Goal: Task Accomplishment & Management: Manage account settings

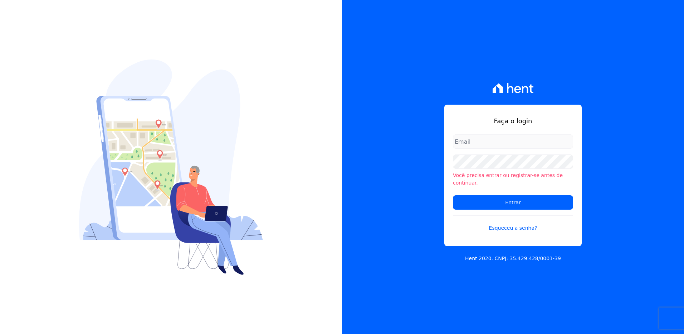
click at [477, 145] on input "email" at bounding box center [513, 141] width 120 height 14
type input "monica.kurose@e-arke.com"
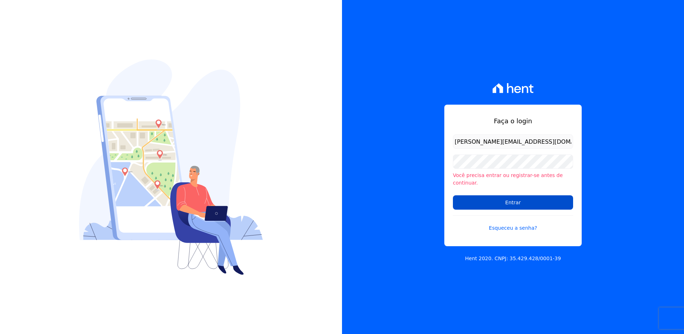
click at [476, 201] on input "Entrar" at bounding box center [513, 202] width 120 height 14
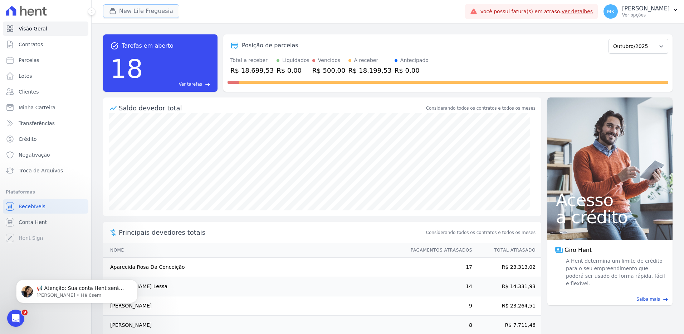
click at [136, 10] on button "New Life Freguesia" at bounding box center [141, 11] width 76 height 14
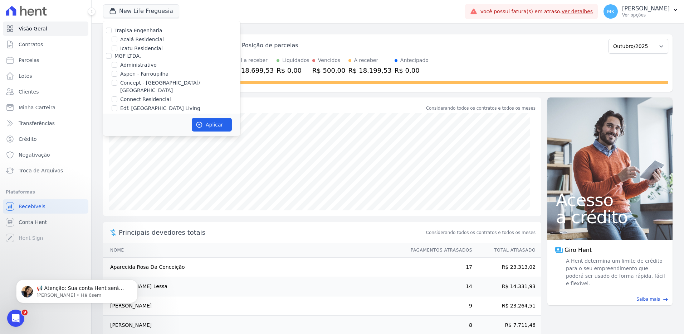
click at [310, 29] on div "task_alt Tarefas em aberto 18 Ver tarefas east Posição de parcelas Setembro/202…" at bounding box center [388, 63] width 570 height 69
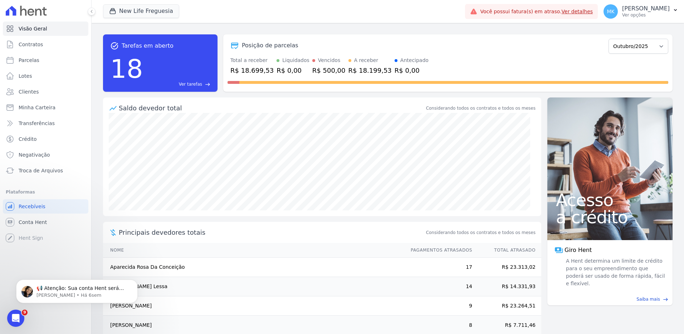
click at [200, 86] on span "Ver tarefas" at bounding box center [190, 84] width 23 height 6
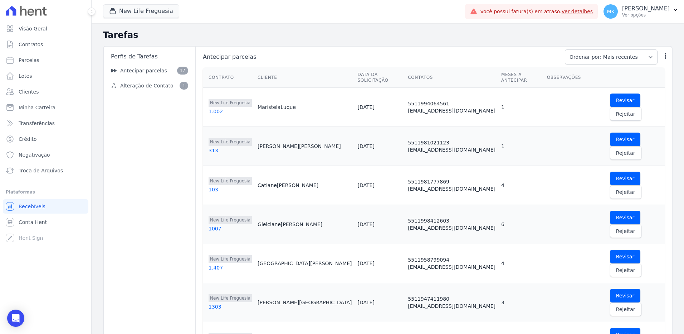
click at [143, 9] on button "New Life Freguesia" at bounding box center [141, 11] width 76 height 14
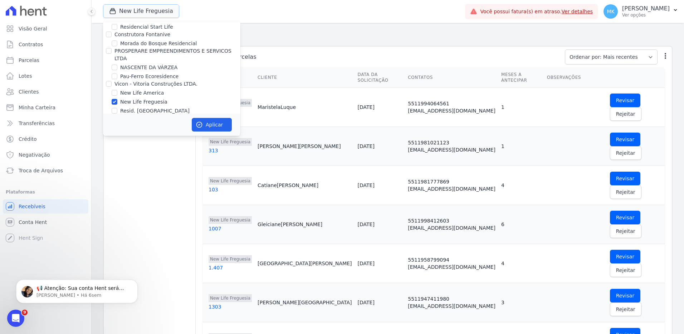
scroll to position [2767, 0]
click at [115, 174] on input "New Life Freguesia" at bounding box center [115, 177] width 6 height 6
checkbox input "false"
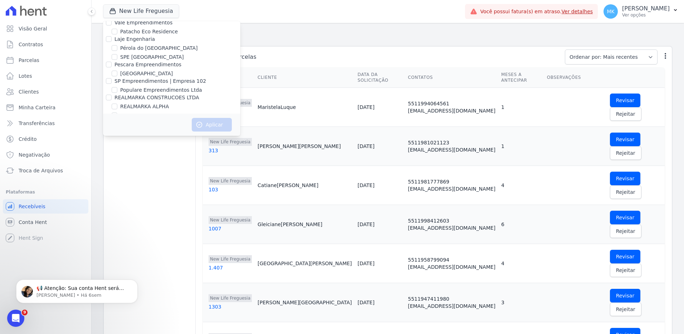
scroll to position [3202, 0]
click at [108, 134] on input "Reserva Vale dos Ipes Empreendimento" at bounding box center [109, 137] width 6 height 6
checkbox input "true"
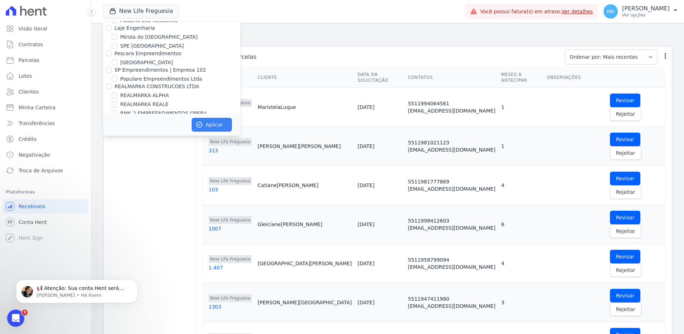
click at [205, 122] on button "Aplicar" at bounding box center [212, 125] width 40 height 14
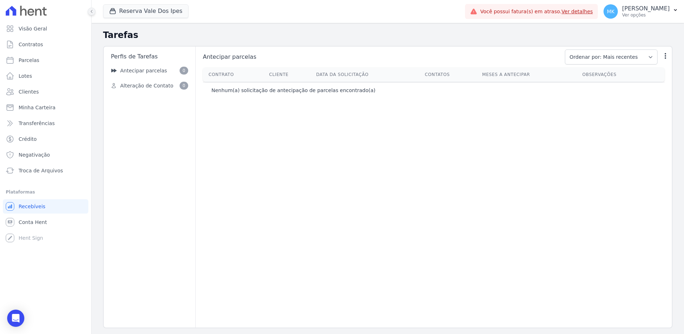
click at [92, 11] on icon at bounding box center [91, 11] width 1 height 3
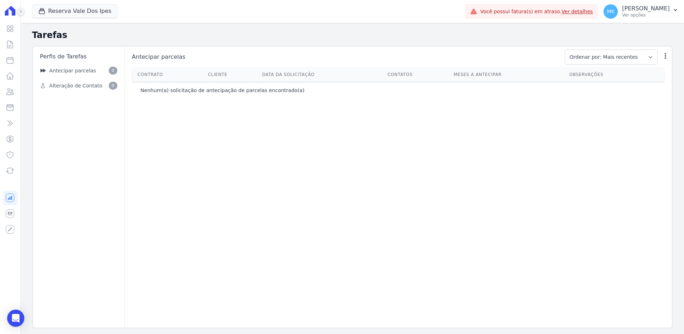
click at [21, 13] on icon at bounding box center [21, 11] width 4 height 4
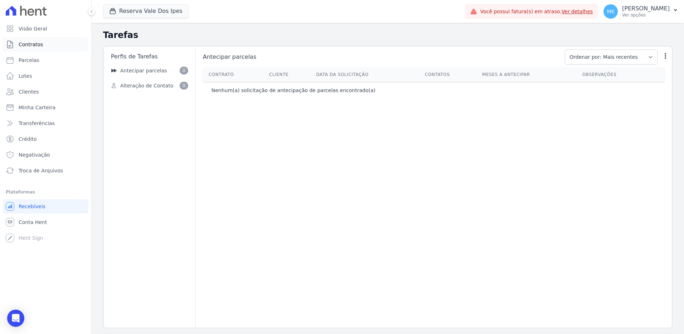
click at [30, 45] on span "Contratos" at bounding box center [31, 44] width 24 height 7
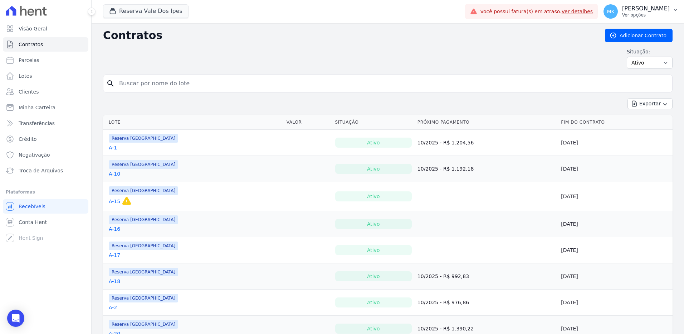
click at [652, 6] on p "[PERSON_NAME]" at bounding box center [646, 8] width 48 height 7
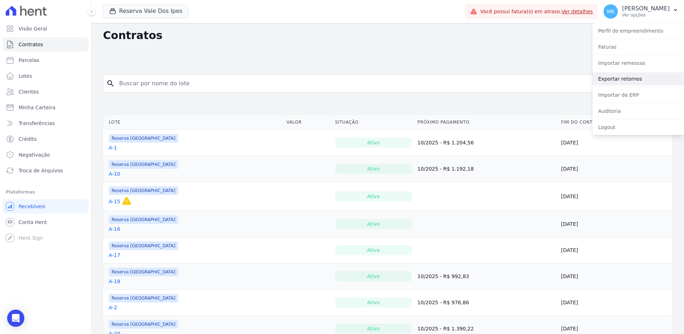
click at [620, 78] on link "Exportar retornos" at bounding box center [639, 78] width 92 height 13
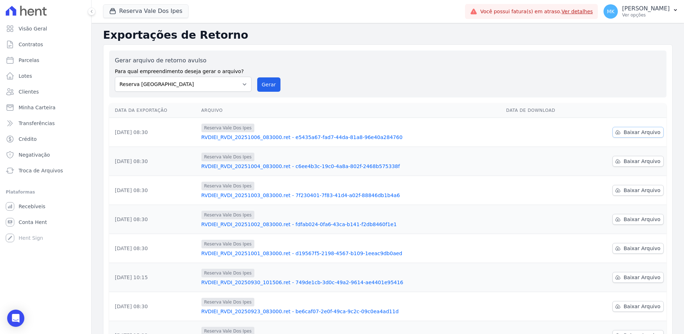
click at [630, 129] on span "Baixar Arquivo" at bounding box center [642, 131] width 37 height 7
click at [166, 77] on select "Acaiá Residencial Administrativo Agile Pavican São Lourenço - Loteadores Agile …" at bounding box center [183, 84] width 137 height 15
click at [41, 43] on span "Contratos" at bounding box center [31, 44] width 24 height 7
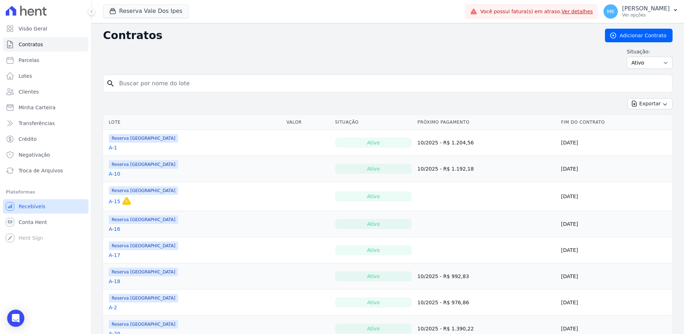
click at [34, 207] on span "Recebíveis" at bounding box center [32, 206] width 27 height 7
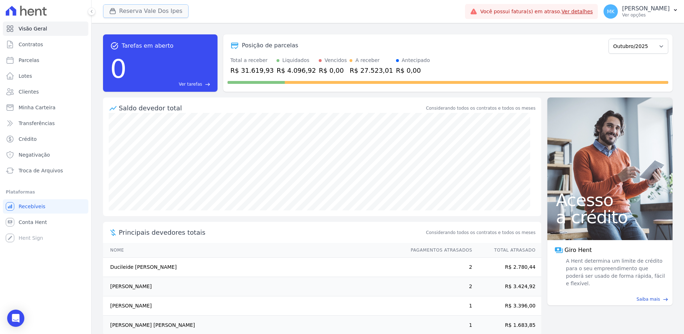
click at [151, 11] on button "Reserva Vale Dos Ipes" at bounding box center [146, 11] width 86 height 14
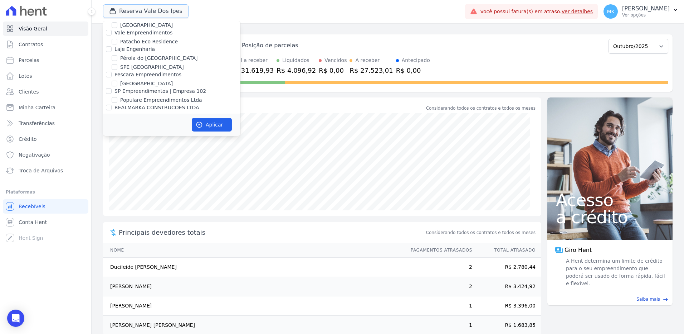
scroll to position [3184, 0]
click at [109, 153] on input "Reserva Vale dos Ipes Empreendimento" at bounding box center [109, 156] width 6 height 6
checkbox input "false"
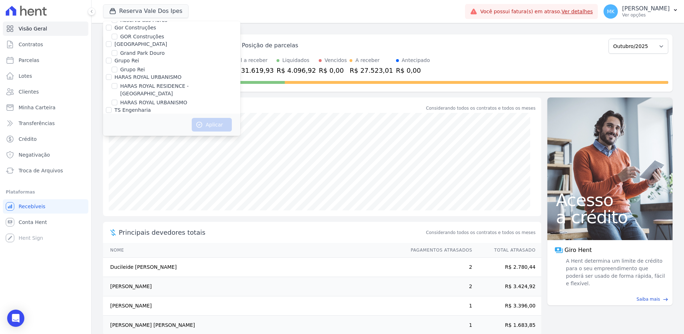
scroll to position [1981, 0]
click at [117, 120] on input "HARAS ROYAL RESIDENCE - [GEOGRAPHIC_DATA]" at bounding box center [115, 123] width 6 height 6
checkbox input "true"
click at [221, 125] on button "Aplicar" at bounding box center [212, 125] width 40 height 14
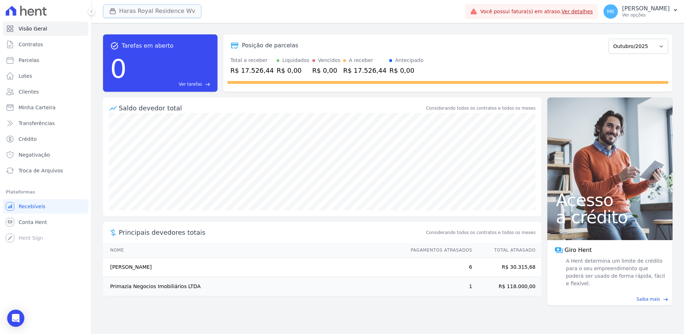
click at [170, 11] on button "Haras Royal Residence Wv" at bounding box center [152, 11] width 98 height 14
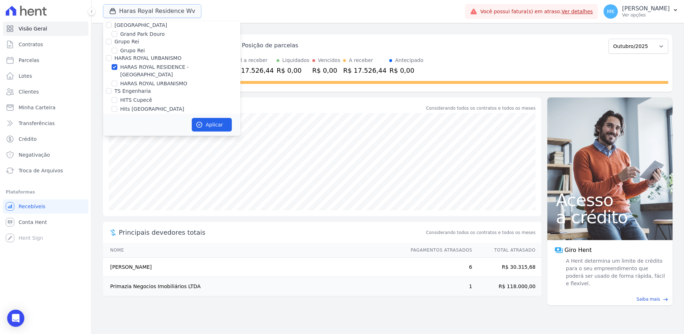
scroll to position [2019, 0]
drag, startPoint x: 113, startPoint y: 63, endPoint x: 147, endPoint y: 86, distance: 41.2
click at [113, 83] on input "HARAS ROYAL RESIDENCE - [GEOGRAPHIC_DATA]" at bounding box center [115, 86] width 6 height 6
checkbox input "false"
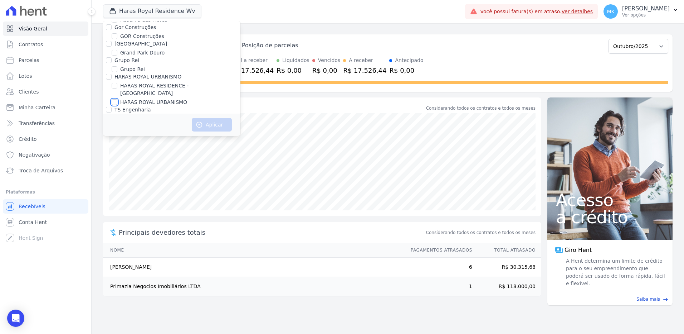
click at [113, 99] on input "HARAS ROYAL URBANISMO" at bounding box center [115, 102] width 6 height 6
checkbox input "true"
click at [210, 122] on button "Aplicar" at bounding box center [212, 125] width 40 height 14
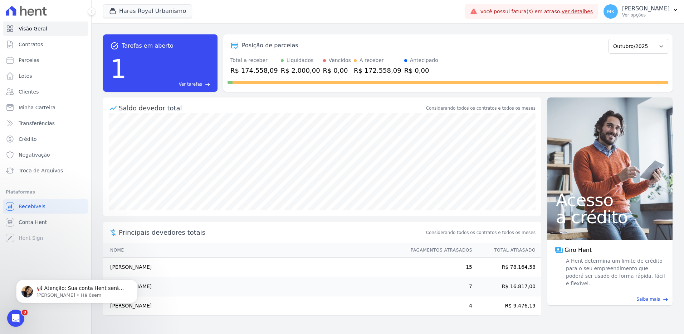
scroll to position [0, 0]
click at [651, 8] on p "[PERSON_NAME]" at bounding box center [646, 8] width 48 height 7
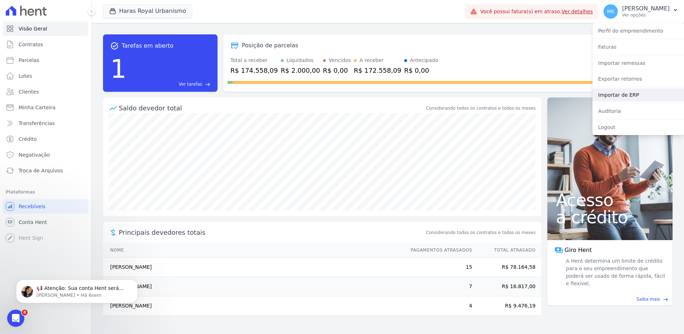
click at [620, 96] on link "Importar de ERP" at bounding box center [639, 94] width 92 height 13
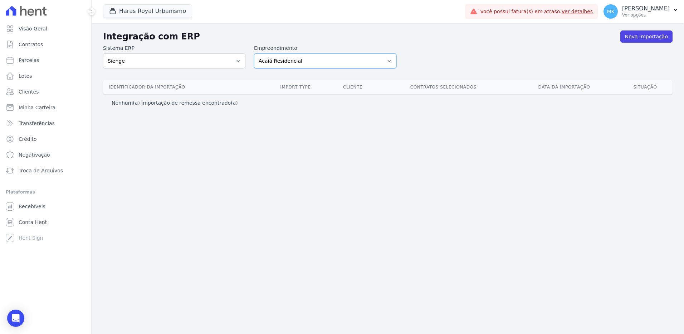
click at [303, 60] on select "Acaiá Residencial Administrativo Agile Pavican São Lourenço SPE LTDA AGUAS DE G…" at bounding box center [325, 60] width 142 height 15
select select "a560e636-fc48-440d-a7c4-462896926369"
click at [254, 53] on select "Acaiá Residencial Administrativo Agile Pavican São Lourenço SPE LTDA AGUAS DE G…" at bounding box center [325, 60] width 142 height 15
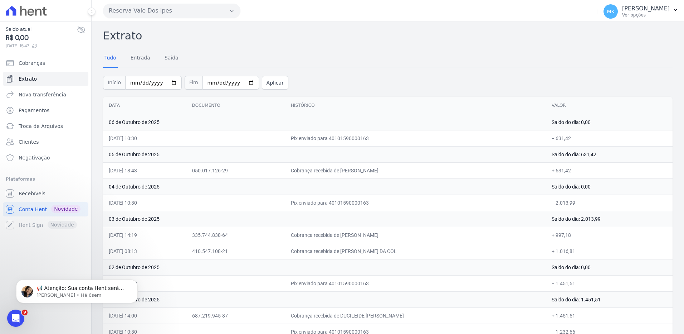
click at [118, 10] on button "Reserva Vale Dos Ipes" at bounding box center [171, 11] width 137 height 14
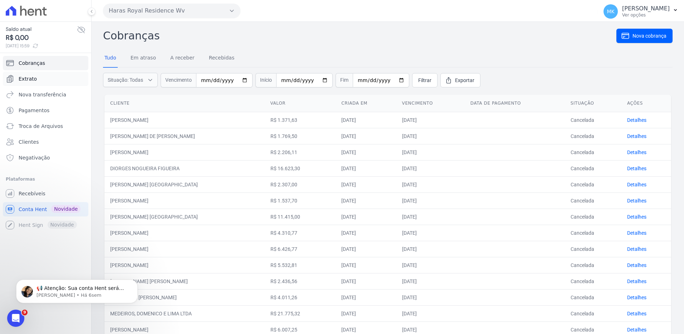
click at [37, 79] on link "Extrato" at bounding box center [46, 79] width 86 height 14
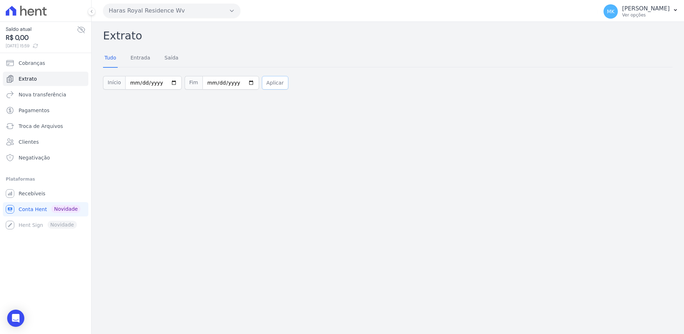
click at [262, 81] on button "Aplicar" at bounding box center [275, 83] width 26 height 14
click at [271, 83] on button "Aplicar" at bounding box center [275, 83] width 26 height 14
click at [262, 81] on button "Aplicar" at bounding box center [275, 83] width 26 height 14
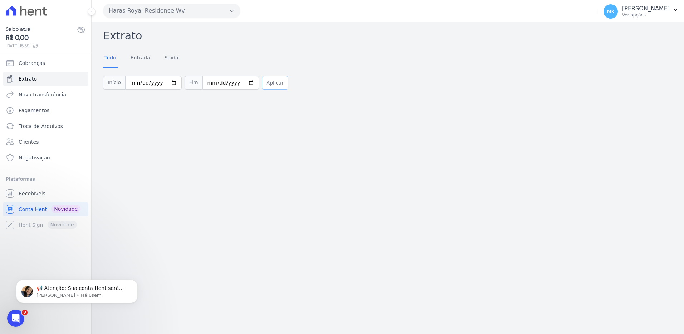
click at [262, 80] on button "Aplicar" at bounding box center [275, 83] width 26 height 14
click at [268, 79] on button "Aplicar" at bounding box center [275, 83] width 26 height 14
click at [266, 81] on button "Aplicar" at bounding box center [275, 83] width 26 height 14
click at [229, 7] on button "Haras Royal Residence Wv" at bounding box center [171, 11] width 137 height 14
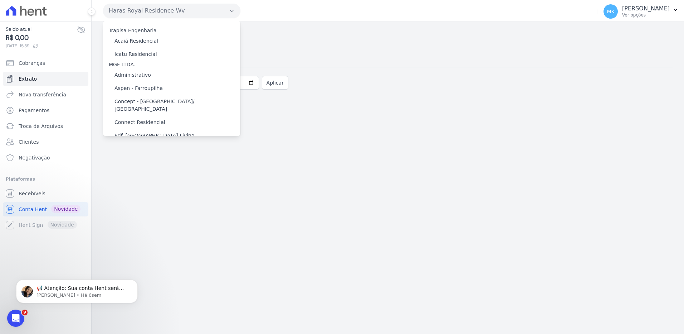
click at [293, 35] on h2 "Extrato" at bounding box center [388, 36] width 570 height 16
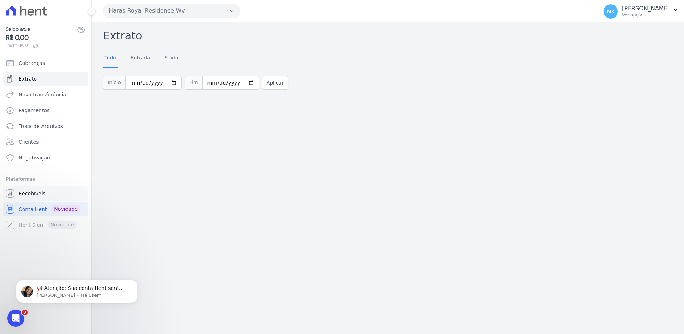
click at [34, 191] on span "Recebíveis" at bounding box center [32, 193] width 27 height 7
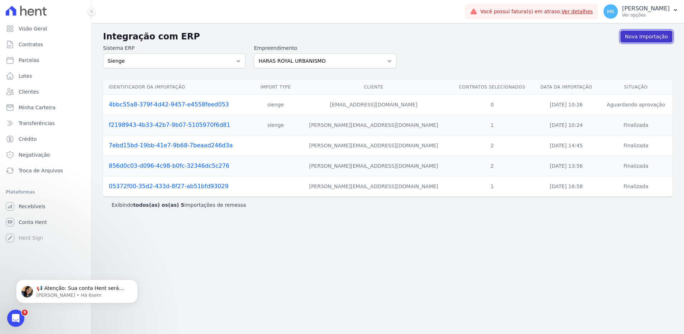
click at [634, 37] on link "Nova Importação" at bounding box center [647, 36] width 52 height 12
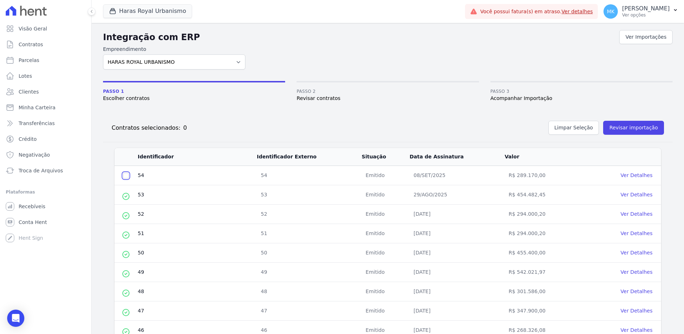
click at [125, 174] on input "checkbox" at bounding box center [126, 176] width 6 height 6
checkbox input "true"
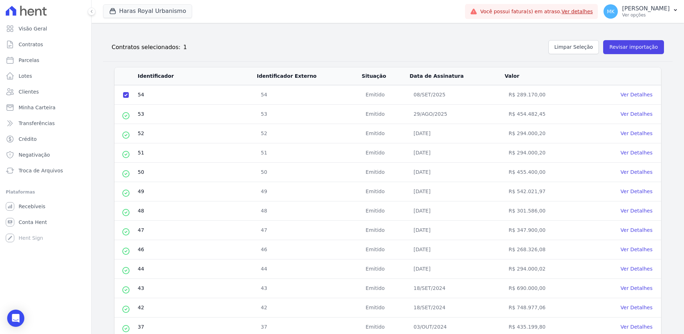
scroll to position [247, 0]
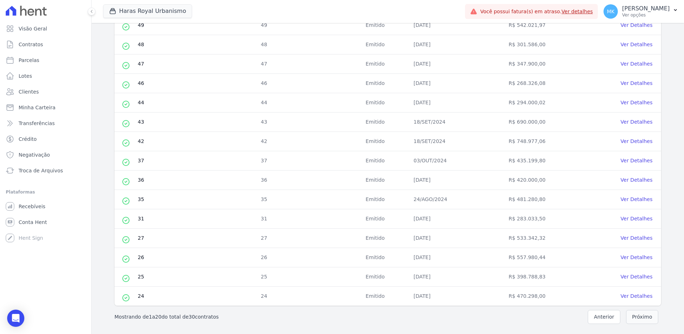
click at [637, 316] on button "Próximo" at bounding box center [642, 317] width 32 height 14
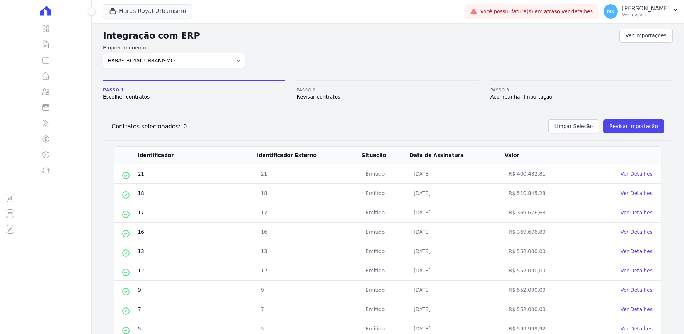
scroll to position [0, 0]
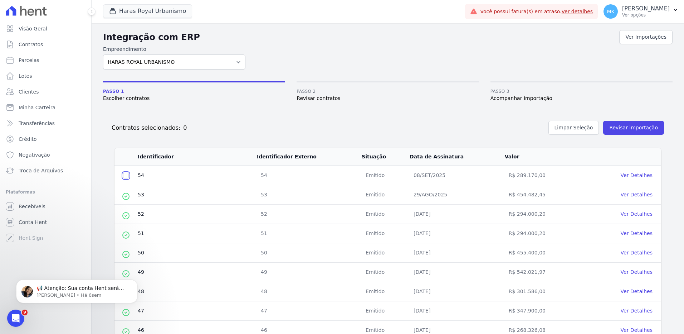
click at [124, 175] on input "checkbox" at bounding box center [126, 176] width 6 height 6
checkbox input "true"
click at [627, 174] on link "Ver Detalhes" at bounding box center [637, 175] width 32 height 6
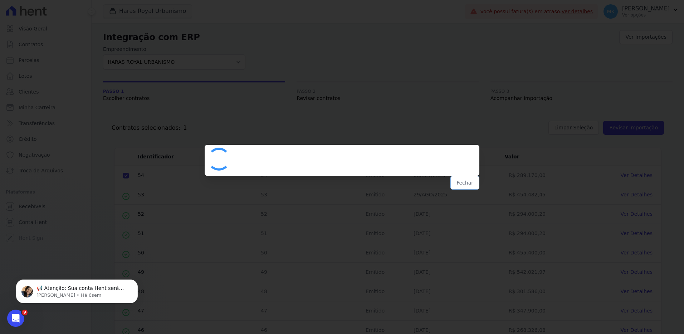
click at [466, 181] on button "Fechar" at bounding box center [465, 183] width 29 height 14
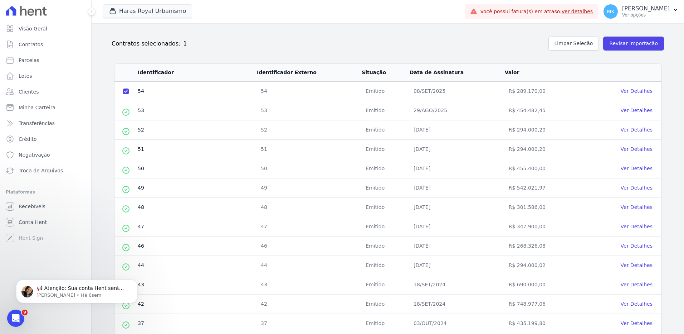
scroll to position [87, 0]
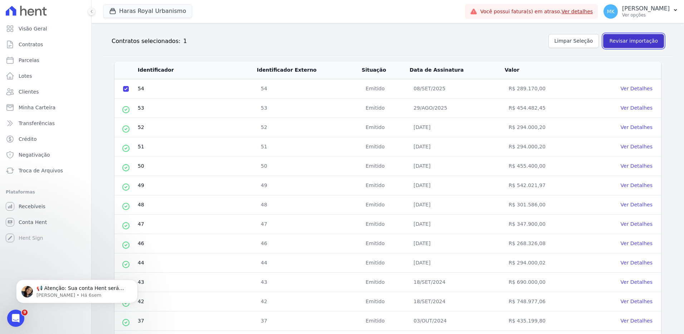
click at [619, 38] on button "Revisar importação" at bounding box center [633, 41] width 61 height 14
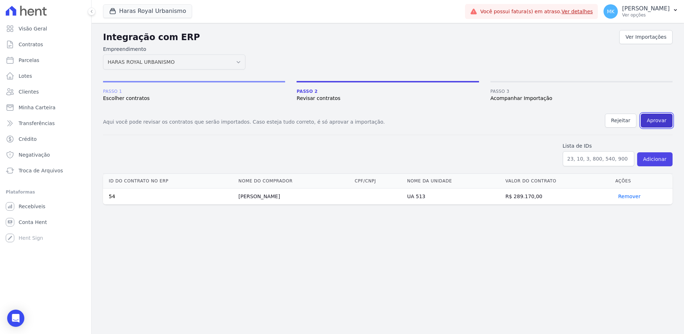
click at [655, 118] on button "Aprovar" at bounding box center [657, 120] width 32 height 14
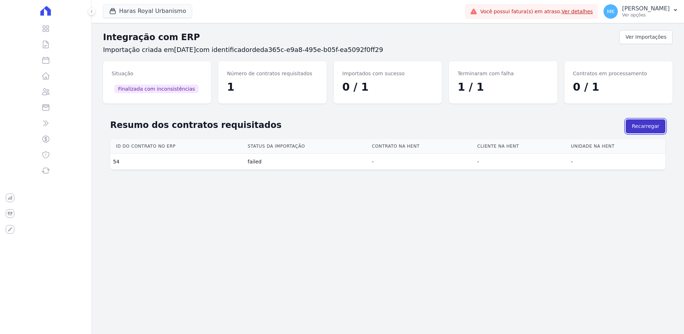
click at [647, 124] on button "Recarregar" at bounding box center [646, 126] width 40 height 14
click at [644, 123] on button "Recarregar" at bounding box center [646, 126] width 40 height 14
click at [50, 14] on icon at bounding box center [45, 11] width 10 height 10
click at [46, 11] on icon at bounding box center [46, 11] width 86 height 10
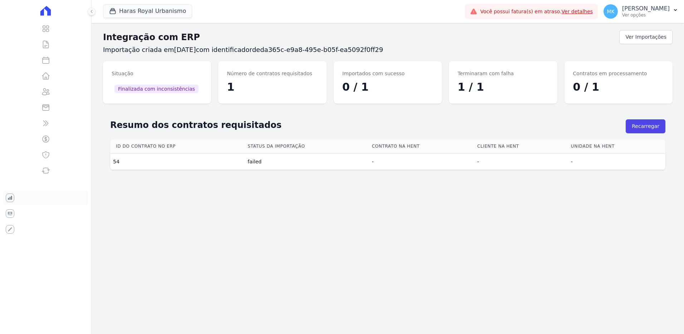
click at [8, 198] on icon at bounding box center [10, 197] width 9 height 9
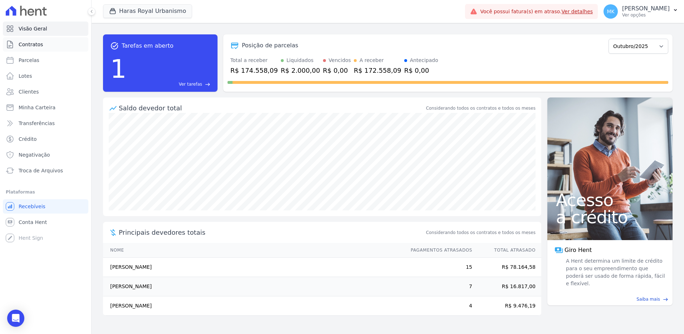
click at [30, 42] on span "Contratos" at bounding box center [31, 44] width 24 height 7
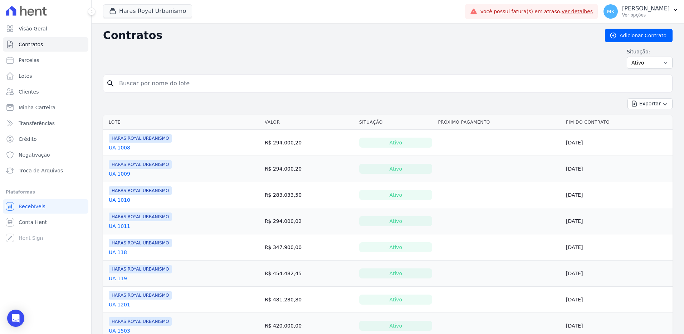
click at [141, 85] on input "search" at bounding box center [392, 83] width 555 height 14
click at [634, 60] on select "Ativo Todos Pausado Distratado Rascunho Expirado Encerrado" at bounding box center [650, 63] width 46 height 12
select select "draft"
click at [627, 57] on select "Ativo Todos Pausado Distratado Rascunho Expirado Encerrado" at bounding box center [650, 63] width 46 height 12
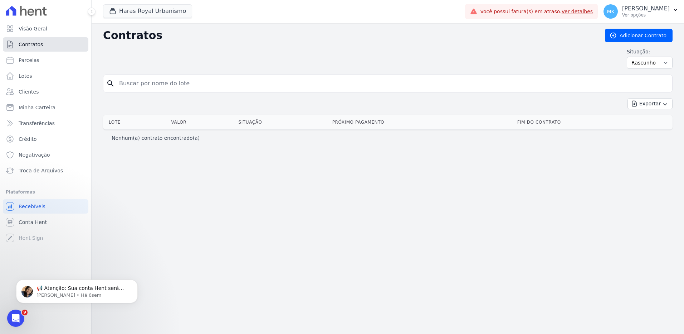
click at [33, 44] on span "Contratos" at bounding box center [31, 44] width 24 height 7
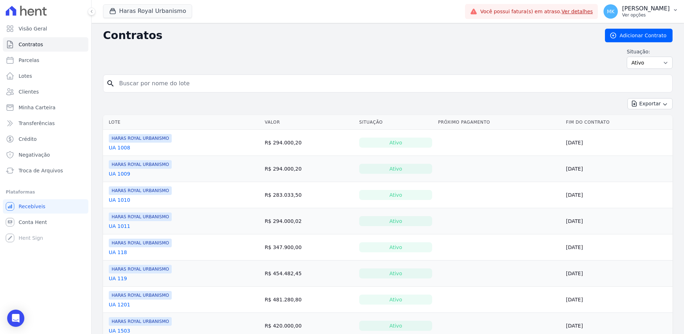
click at [645, 6] on p "[PERSON_NAME]" at bounding box center [646, 8] width 48 height 7
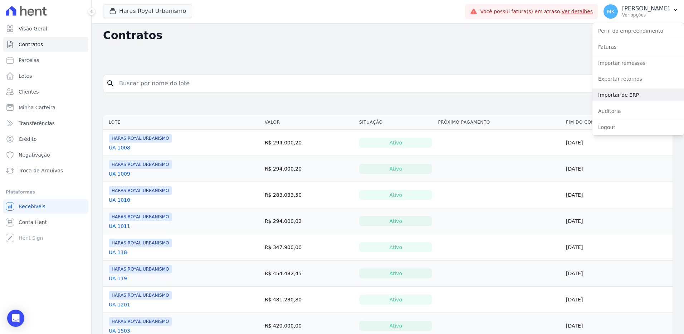
click at [622, 94] on link "Importar de ERP" at bounding box center [639, 94] width 92 height 13
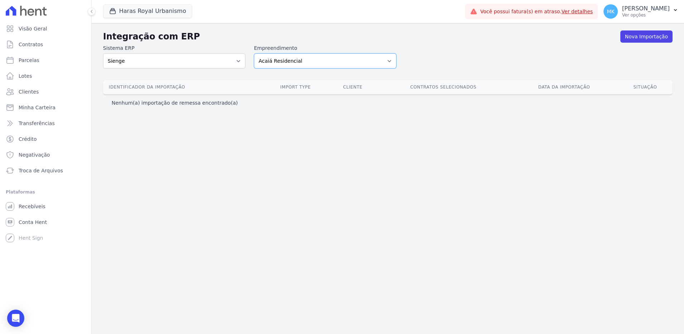
click at [283, 59] on select "Acaiá Residencial Administrativo Agile Pavican São Lourenço SPE LTDA AGUAS DE G…" at bounding box center [325, 60] width 142 height 15
click at [285, 60] on select "Acaiá Residencial Administrativo Agile Pavican São Lourenço SPE LTDA AGUAS DE G…" at bounding box center [325, 60] width 142 height 15
click at [310, 62] on select "Acaiá Residencial Administrativo Agile Pavican São Lourenço SPE LTDA AGUAS DE G…" at bounding box center [325, 60] width 142 height 15
select select "a560e636-fc48-440d-a7c4-462896926369"
click at [254, 53] on select "Acaiá Residencial Administrativo Agile Pavican São Lourenço SPE LTDA AGUAS DE G…" at bounding box center [325, 60] width 142 height 15
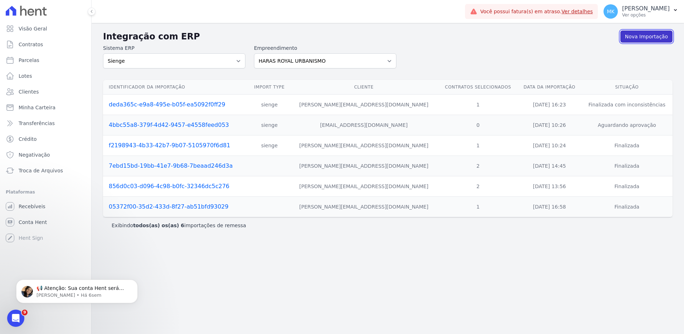
click at [640, 34] on link "Nova Importação" at bounding box center [647, 36] width 52 height 12
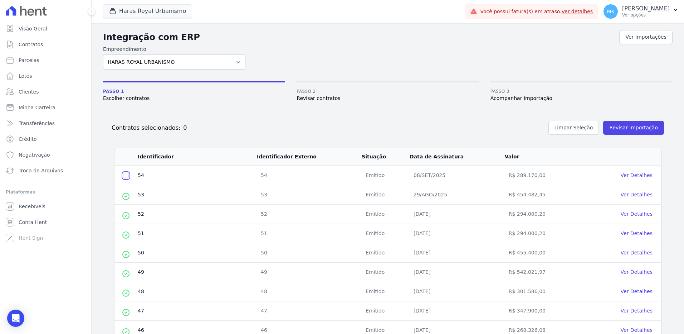
click at [123, 175] on input "checkbox" at bounding box center [126, 176] width 6 height 6
checkbox input "true"
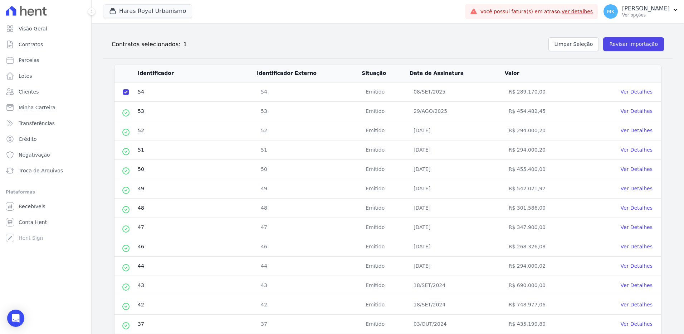
scroll to position [41, 0]
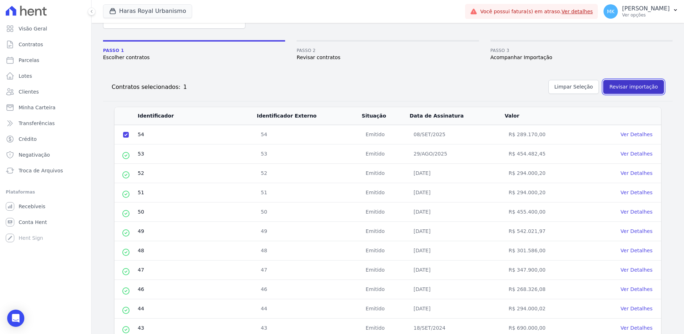
click at [616, 84] on button "Revisar importação" at bounding box center [633, 87] width 61 height 14
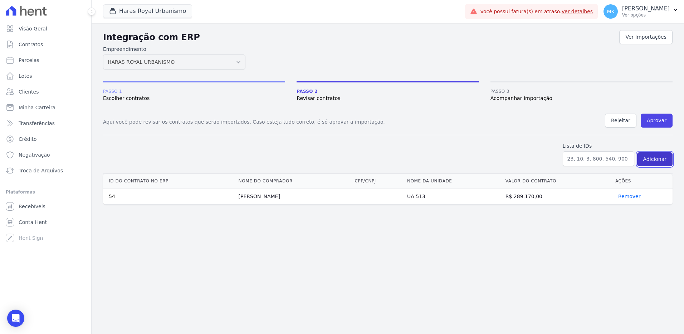
click at [655, 159] on button "Adicionar" at bounding box center [654, 159] width 35 height 14
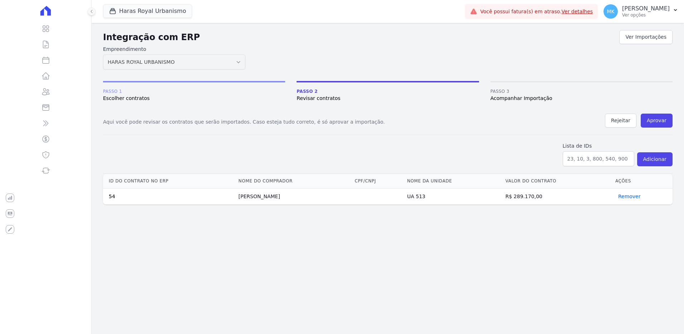
click at [482, 117] on div "Aqui você pode revisar os contratos que serão importados. Caso esteja tudo corr…" at bounding box center [388, 123] width 570 height 21
click at [663, 118] on button "Aprovar" at bounding box center [657, 120] width 32 height 14
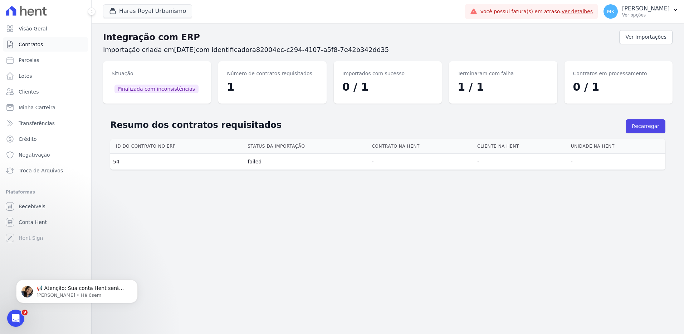
click at [37, 44] on span "Contratos" at bounding box center [31, 44] width 24 height 7
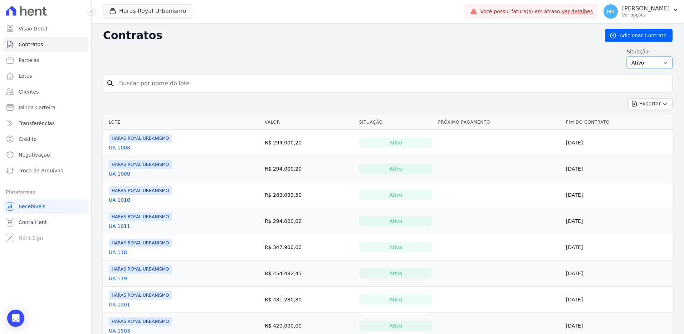
click at [647, 65] on select "Ativo Todos Pausado Distratado Rascunho Expirado Encerrado" at bounding box center [650, 63] width 46 height 12
select select "draft"
click at [627, 57] on select "Ativo Todos Pausado Distratado Rascunho Expirado Encerrado" at bounding box center [650, 63] width 46 height 12
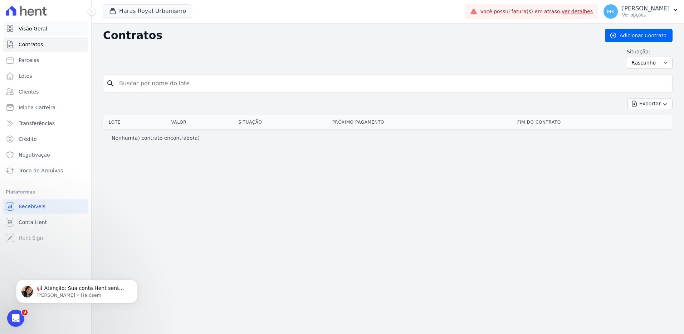
click at [38, 30] on span "Visão Geral" at bounding box center [33, 28] width 29 height 7
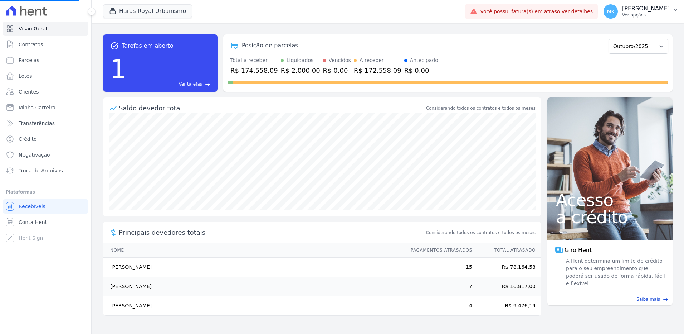
click at [645, 9] on p "[PERSON_NAME]" at bounding box center [646, 8] width 48 height 7
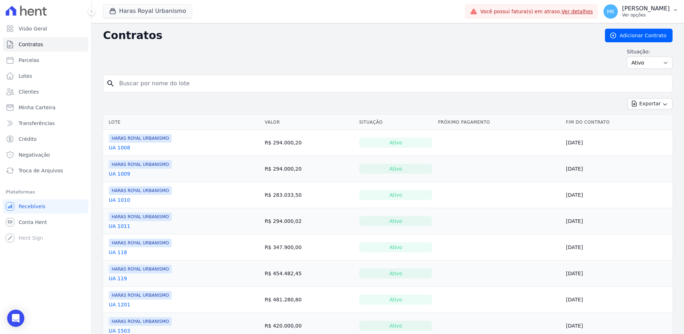
click at [645, 8] on p "[PERSON_NAME]" at bounding box center [646, 8] width 48 height 7
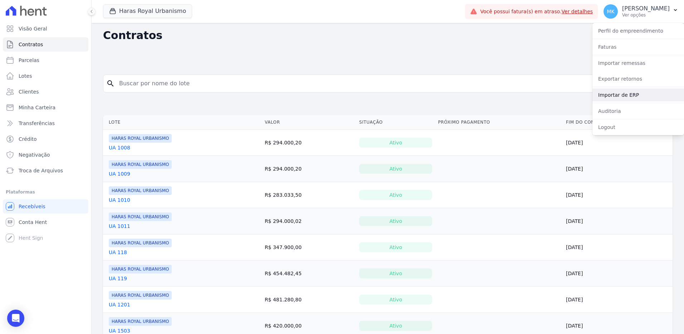
click at [633, 92] on link "Importar de ERP" at bounding box center [639, 94] width 92 height 13
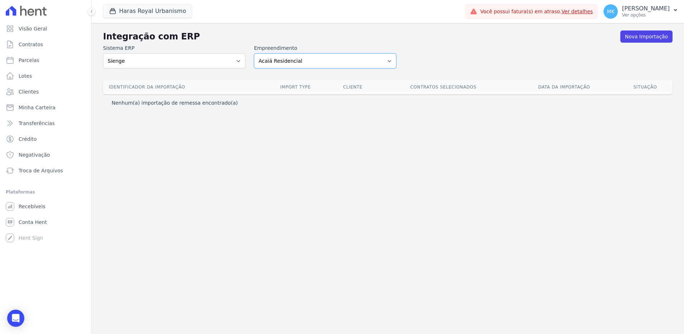
click at [375, 61] on select "Acaiá Residencial Administrativo Agile Pavican São Lourenço SPE LTDA AGUAS DE G…" at bounding box center [325, 60] width 142 height 15
select select "a560e636-fc48-440d-a7c4-462896926369"
click at [254, 53] on select "Acaiá Residencial Administrativo Agile Pavican São Lourenço SPE LTDA AGUAS DE G…" at bounding box center [325, 60] width 142 height 15
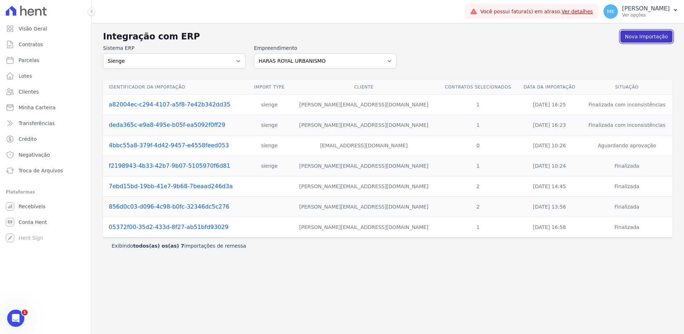
click at [647, 35] on link "Nova Importação" at bounding box center [647, 36] width 52 height 12
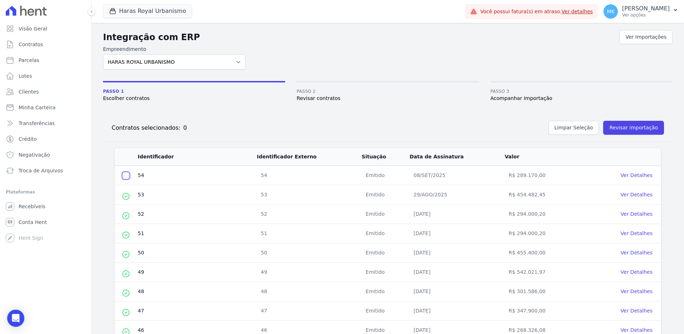
click at [128, 173] on input "checkbox" at bounding box center [126, 176] width 6 height 6
checkbox input "true"
click at [640, 130] on button "Revisar importação" at bounding box center [633, 128] width 61 height 14
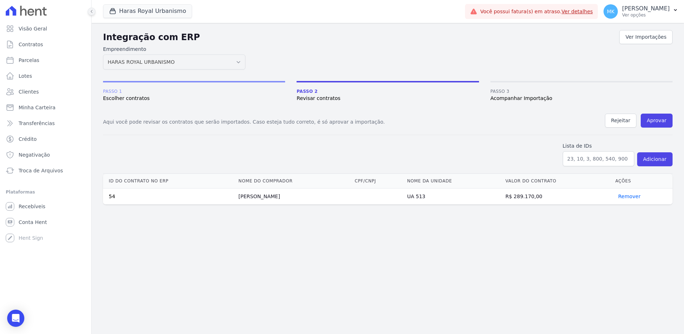
click at [91, 10] on icon at bounding box center [91, 11] width 4 height 4
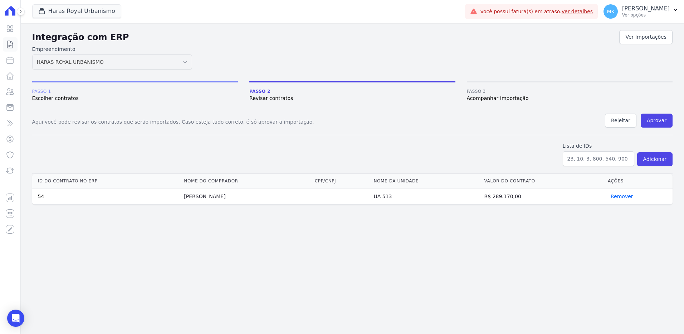
click at [9, 42] on icon at bounding box center [10, 44] width 9 height 9
click at [9, 26] on icon at bounding box center [10, 29] width 6 height 6
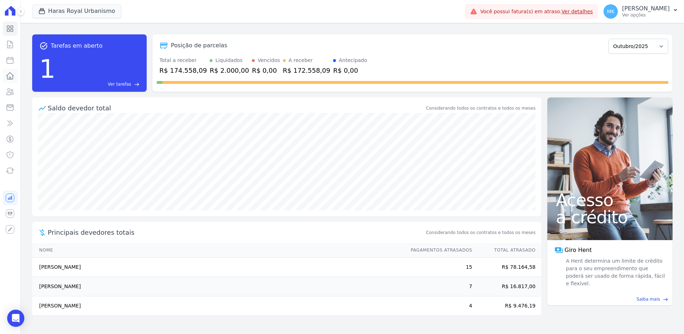
click at [8, 72] on icon at bounding box center [10, 76] width 9 height 9
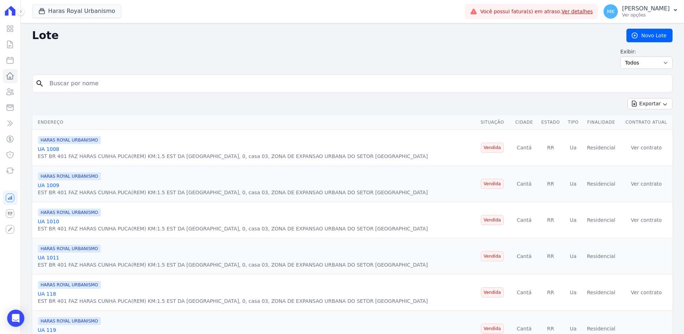
click at [9, 11] on icon at bounding box center [10, 11] width 15 height 10
click at [11, 30] on icon at bounding box center [10, 28] width 9 height 9
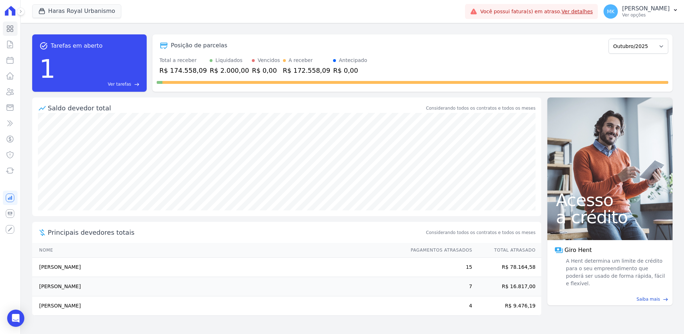
click at [130, 83] on span "Ver tarefas" at bounding box center [119, 84] width 23 height 6
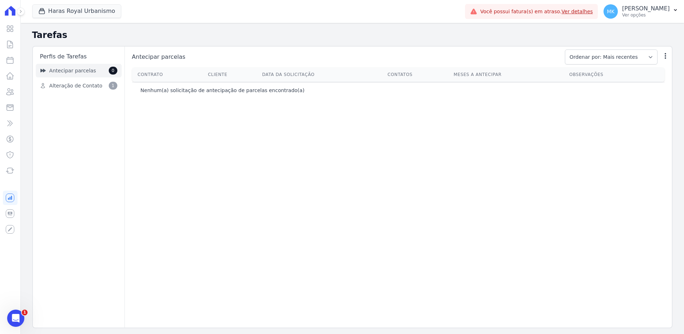
click at [78, 71] on span "Antecipar parcelas" at bounding box center [72, 71] width 47 height 8
click at [76, 82] on span "Alteração de Contato" at bounding box center [75, 86] width 53 height 8
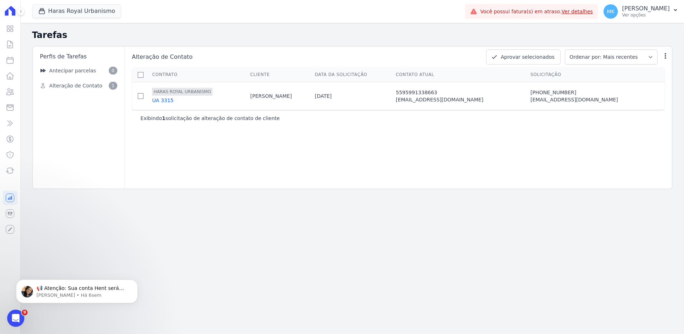
click at [146, 101] on td at bounding box center [141, 96] width 18 height 28
click at [139, 97] on input "checkbox" at bounding box center [141, 96] width 6 height 6
checkbox input "true"
click at [83, 84] on span "Alteração de Contato" at bounding box center [75, 86] width 53 height 8
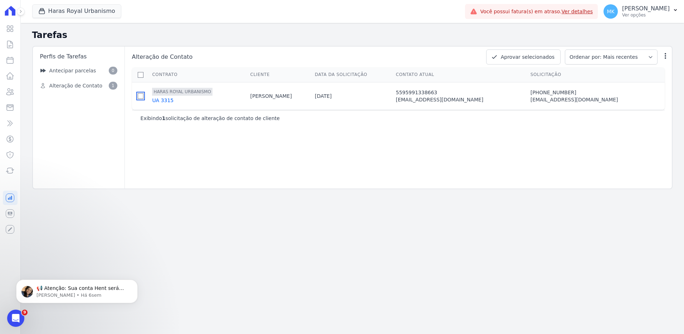
click at [141, 99] on input "checkbox" at bounding box center [141, 96] width 6 height 6
checkbox input "true"
click at [607, 56] on select "Ordenar por: Mais recentes Ordenar por: Menos recentes" at bounding box center [611, 56] width 93 height 15
click at [530, 86] on td "5595991338663 DIORGESJOIAS@GMAIL.COM" at bounding box center [463, 96] width 135 height 28
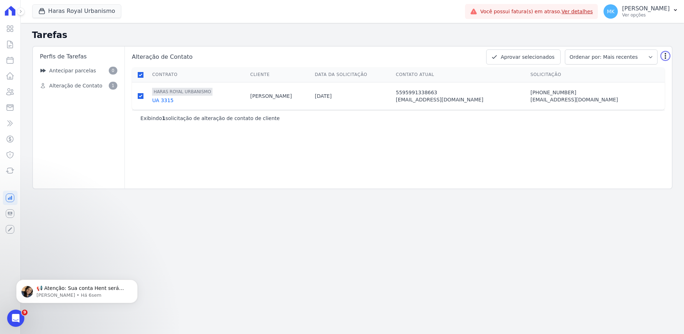
click at [666, 57] on icon "button" at bounding box center [665, 55] width 7 height 7
click at [11, 29] on icon at bounding box center [10, 28] width 9 height 9
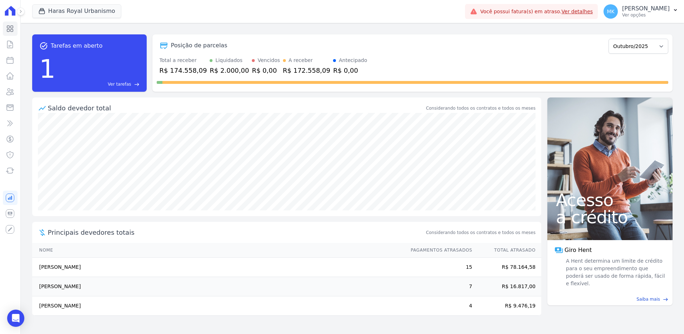
click at [12, 11] on icon at bounding box center [10, 11] width 10 height 10
click at [125, 85] on span "Ver tarefas" at bounding box center [119, 84] width 23 height 6
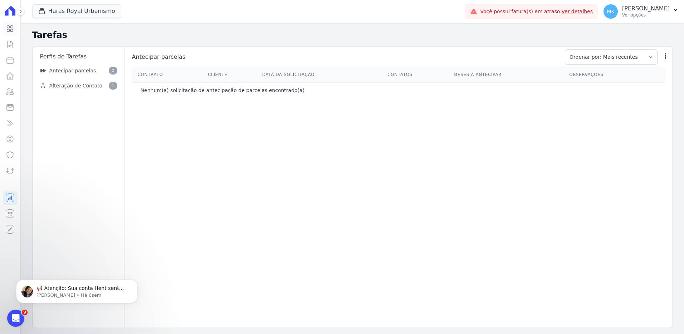
click at [8, 25] on icon at bounding box center [10, 28] width 9 height 9
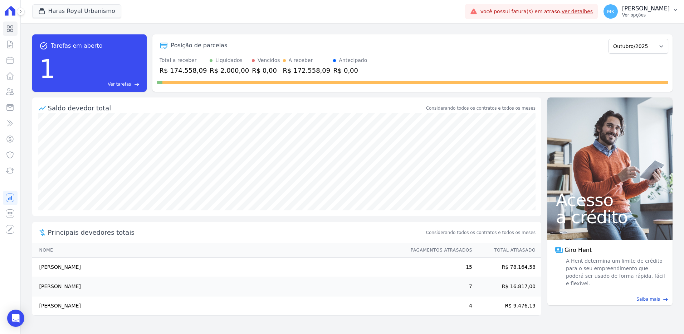
click at [641, 6] on p "[PERSON_NAME]" at bounding box center [646, 8] width 48 height 7
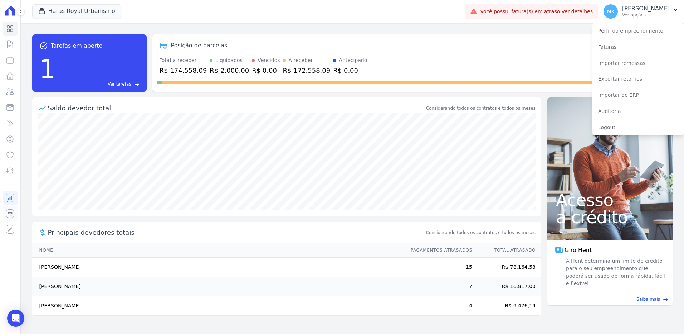
click at [11, 213] on icon at bounding box center [10, 213] width 9 height 9
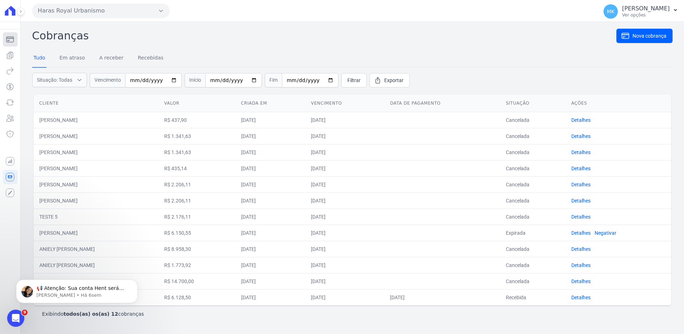
click at [12, 40] on icon "Sidebar" at bounding box center [10, 39] width 9 height 9
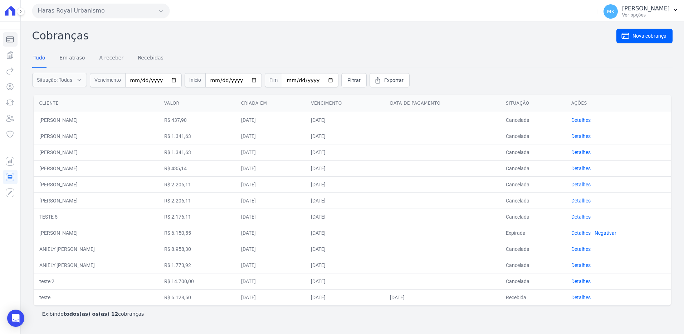
click at [10, 10] on icon at bounding box center [10, 11] width 10 height 10
click at [18, 11] on button at bounding box center [21, 12] width 8 height 8
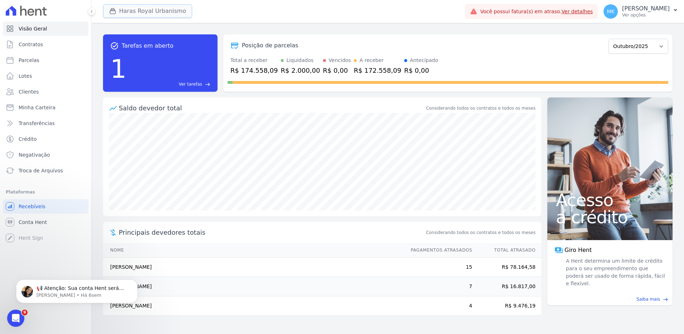
click at [153, 8] on button "Haras Royal Urbanismo" at bounding box center [147, 11] width 89 height 14
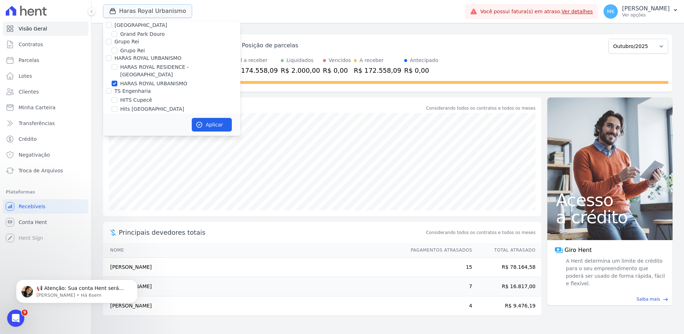
scroll to position [2000, 0]
click at [116, 118] on input "HARAS ROYAL URBANISMO" at bounding box center [115, 121] width 6 height 6
checkbox input "false"
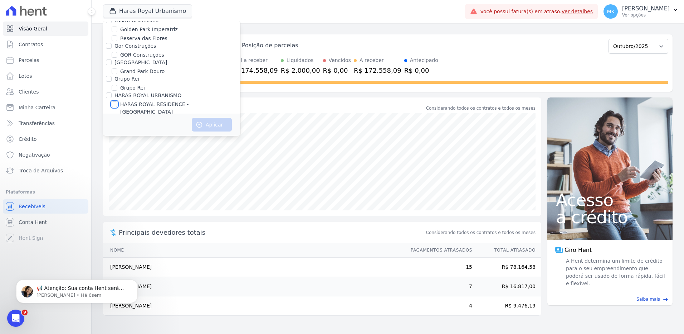
click at [114, 101] on input "HARAS ROYAL RESIDENCE - [GEOGRAPHIC_DATA]" at bounding box center [115, 104] width 6 height 6
checkbox input "true"
click at [208, 125] on button "Aplicar" at bounding box center [212, 125] width 40 height 14
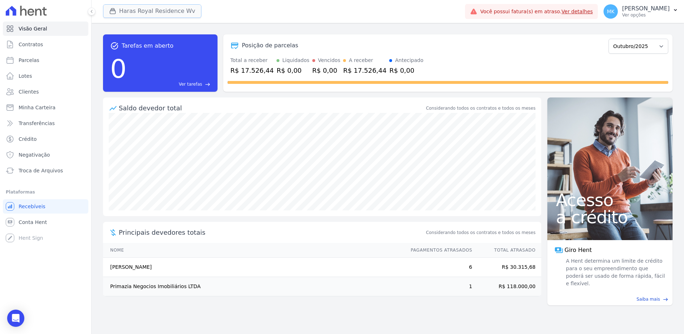
click at [168, 10] on button "Haras Royal Residence Wv" at bounding box center [152, 11] width 98 height 14
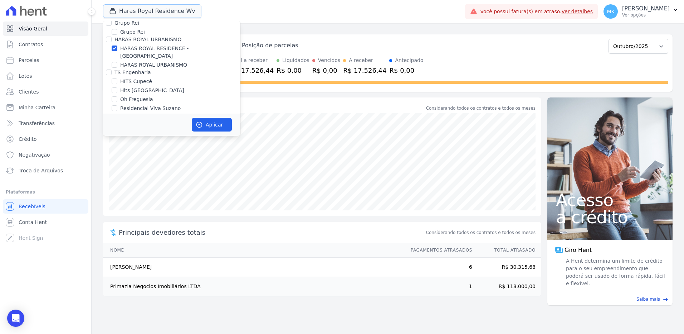
scroll to position [2038, 0]
click at [115, 64] on input "HARAS ROYAL RESIDENCE - [GEOGRAPHIC_DATA]" at bounding box center [115, 67] width 6 height 6
checkbox input "false"
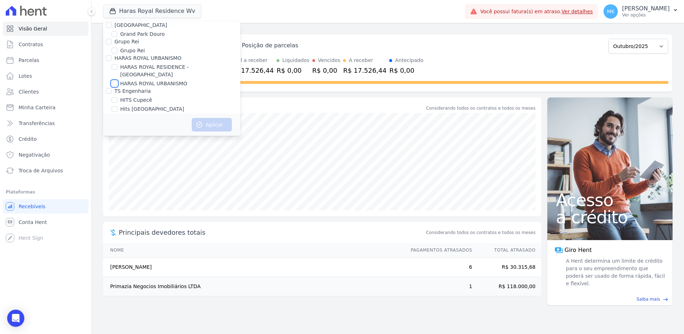
click at [115, 81] on input "HARAS ROYAL URBANISMO" at bounding box center [115, 84] width 6 height 6
checkbox input "true"
click at [207, 125] on button "Aplicar" at bounding box center [212, 125] width 40 height 14
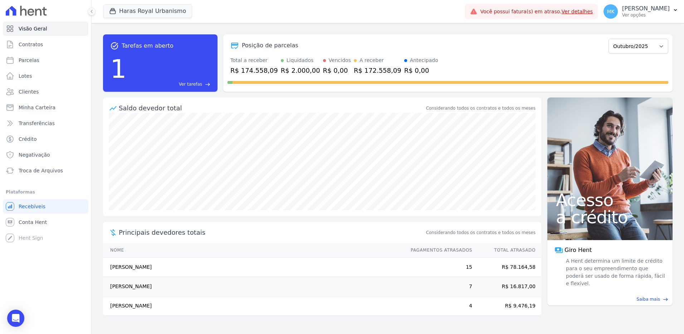
click at [189, 82] on span "Ver tarefas" at bounding box center [190, 84] width 23 height 6
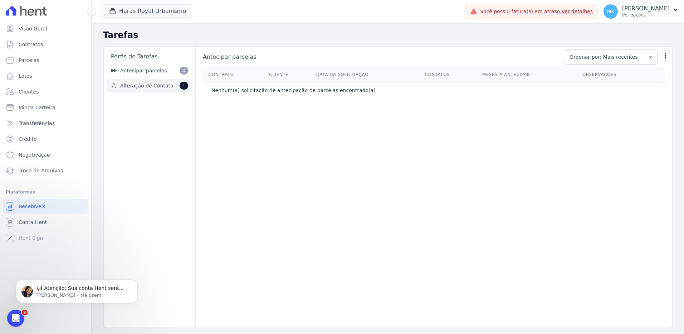
click at [152, 86] on span "Alteração de Contato" at bounding box center [146, 86] width 53 height 8
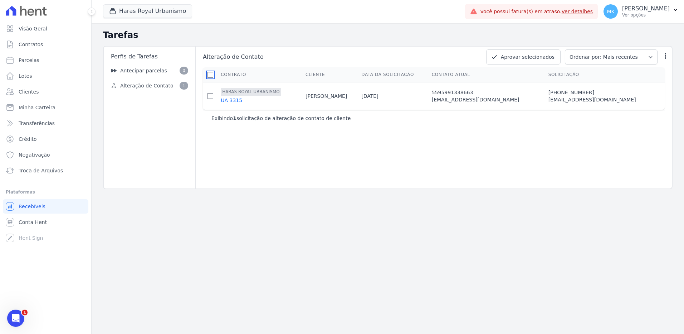
click at [212, 73] on input "checkbox" at bounding box center [211, 75] width 6 height 6
checkbox input "true"
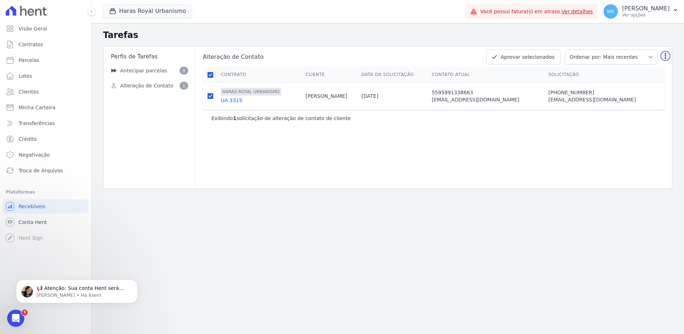
click at [667, 54] on icon "button" at bounding box center [665, 55] width 7 height 7
click at [650, 60] on select "Ordenar por: Mais recentes Ordenar por: Menos recentes" at bounding box center [611, 56] width 93 height 15
click at [664, 57] on icon "button" at bounding box center [665, 55] width 7 height 7
click at [426, 118] on div "Exibindo 1 solicitação de alteração de contato de cliente" at bounding box center [434, 118] width 445 height 7
click at [498, 57] on icon "submit" at bounding box center [494, 56] width 7 height 7
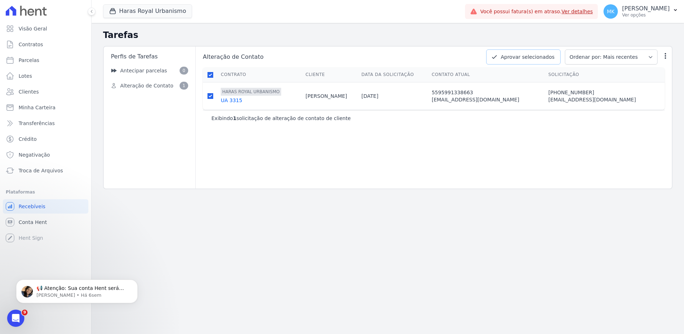
click at [498, 57] on icon "submit" at bounding box center [494, 56] width 7 height 7
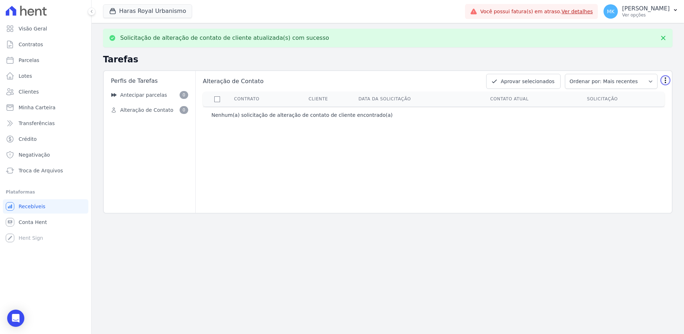
click at [665, 78] on icon "button" at bounding box center [665, 80] width 1 height 6
click at [295, 139] on div "Alteração de Contato Aprovar selecionados Ordenar por: Mais recentes Ordenar po…" at bounding box center [433, 142] width 477 height 142
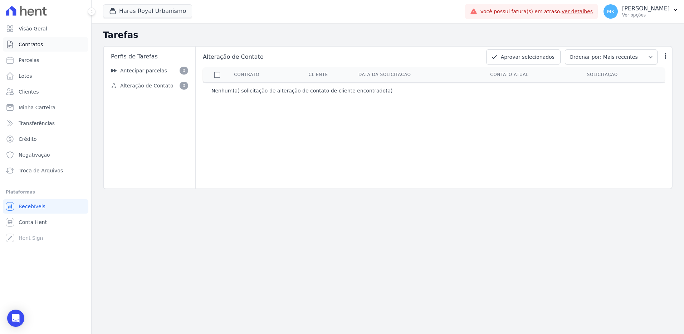
click at [32, 45] on span "Contratos" at bounding box center [31, 44] width 24 height 7
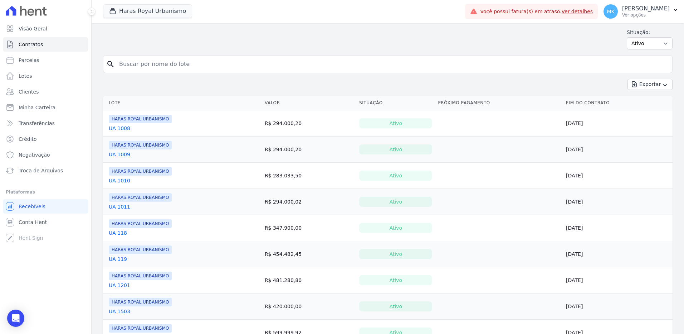
scroll to position [18, 0]
click at [189, 65] on input "search" at bounding box center [392, 65] width 555 height 14
drag, startPoint x: 0, startPoint y: 277, endPoint x: -1, endPoint y: 245, distance: 32.2
click at [0, 245] on html "Visão Geral Contratos Parcelas Lotes Clientes Minha Carteira Transferências Cré…" at bounding box center [342, 167] width 684 height 334
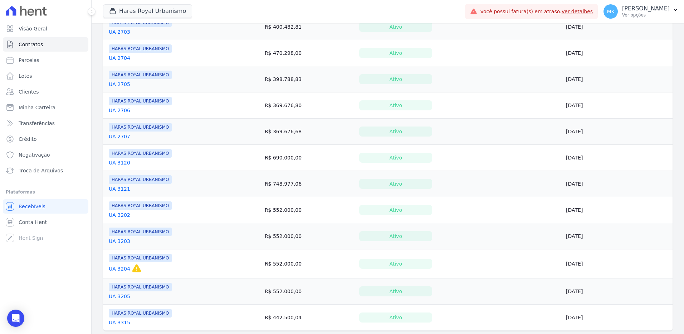
scroll to position [483, 0]
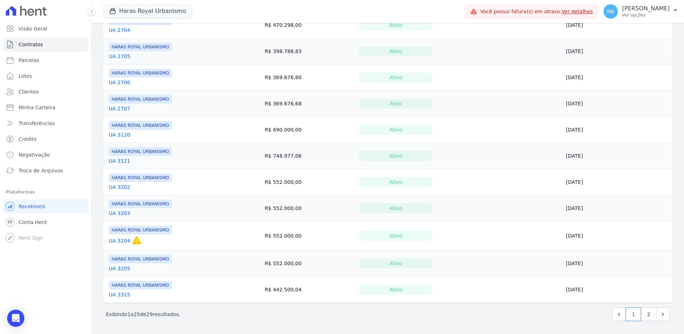
click at [120, 295] on link "UA 3315" at bounding box center [119, 294] width 21 height 7
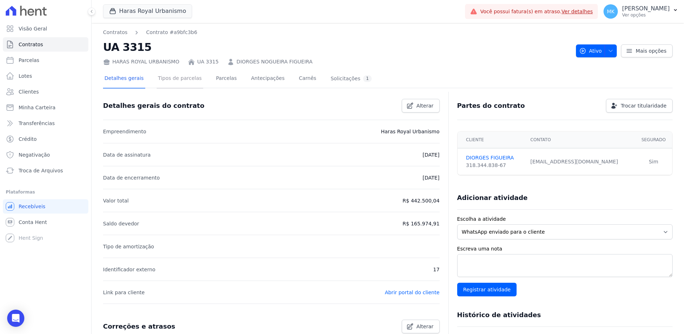
click at [186, 77] on link "Tipos de parcelas" at bounding box center [180, 78] width 47 height 19
click at [215, 79] on link "Parcelas" at bounding box center [227, 78] width 24 height 19
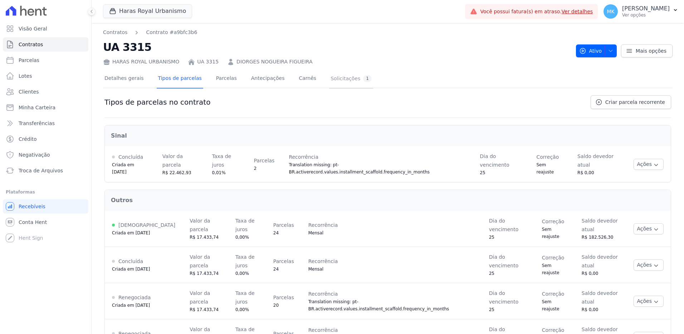
click at [331, 79] on div "Solicitações 1" at bounding box center [351, 78] width 41 height 7
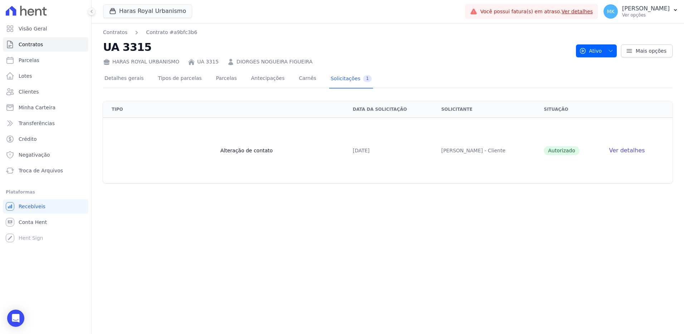
click at [624, 151] on span "Ver detalhes" at bounding box center [627, 150] width 36 height 7
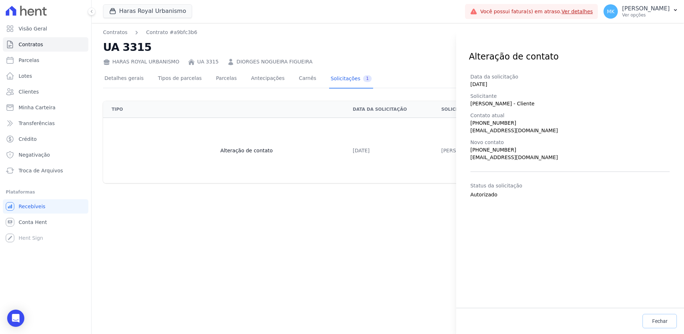
click at [659, 323] on span "Fechar" at bounding box center [659, 320] width 15 height 7
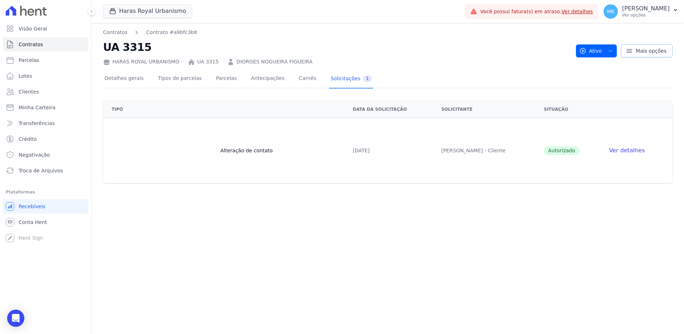
click at [640, 49] on span "Mais opções" at bounding box center [651, 50] width 31 height 7
click at [426, 76] on div "Detalhes gerais Tipos de parcelas Parcelas Antecipações Carnês Solicitações 1" at bounding box center [388, 79] width 570 height 18
click at [560, 151] on span "Autorizado" at bounding box center [562, 150] width 36 height 9
click at [623, 149] on span "Ver detalhes" at bounding box center [627, 150] width 36 height 7
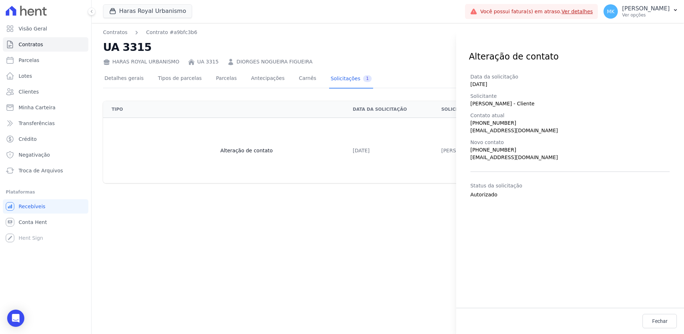
click at [322, 147] on div "Alteração de contato Data da solicitação 03/10/2025 Solicitante Diorges Nogueir…" at bounding box center [342, 167] width 684 height 334
click at [369, 136] on div "Alteração de contato Data da solicitação 03/10/2025 Solicitante Diorges Nogueir…" at bounding box center [342, 167] width 684 height 334
click at [403, 41] on div "Alteração de contato Data da solicitação 03/10/2025 Solicitante Diorges Nogueir…" at bounding box center [342, 167] width 684 height 334
click at [661, 321] on span "Fechar" at bounding box center [659, 320] width 15 height 7
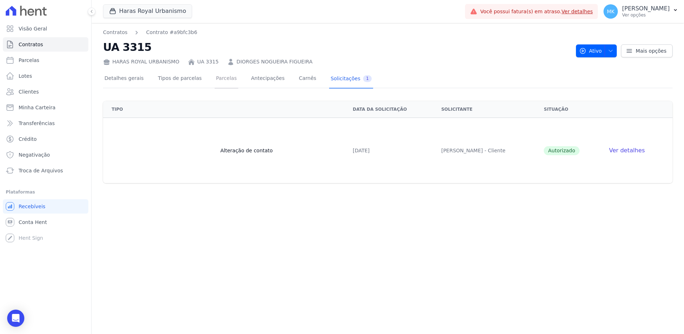
click at [219, 79] on link "Parcelas" at bounding box center [227, 78] width 24 height 19
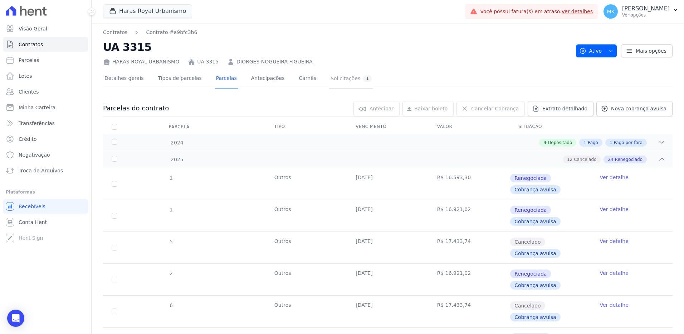
click at [334, 76] on div "Solicitações 1" at bounding box center [351, 78] width 41 height 7
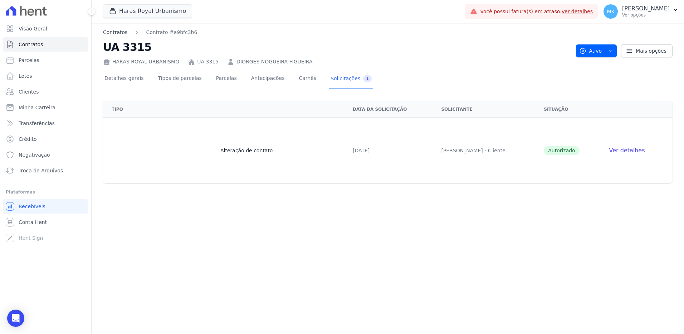
click at [113, 35] on link "Contratos" at bounding box center [115, 33] width 24 height 8
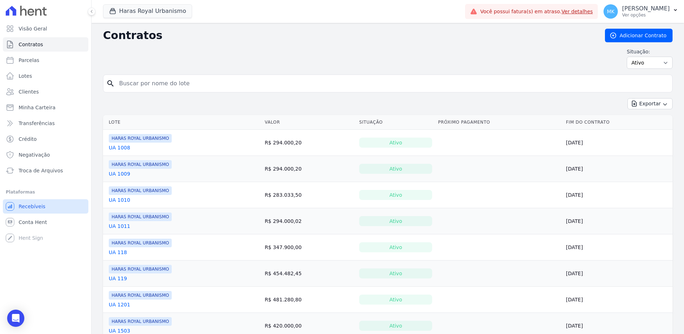
click at [27, 208] on span "Recebíveis" at bounding box center [32, 206] width 27 height 7
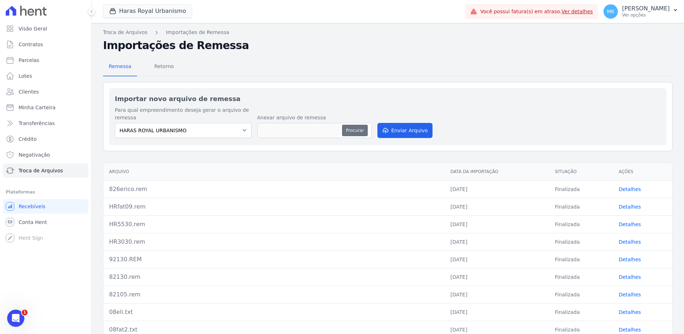
click at [348, 132] on button "Procurar" at bounding box center [355, 130] width 26 height 11
click at [205, 130] on select "HARAS ROYAL RESIDENCE - [GEOGRAPHIC_DATA]" at bounding box center [183, 130] width 137 height 15
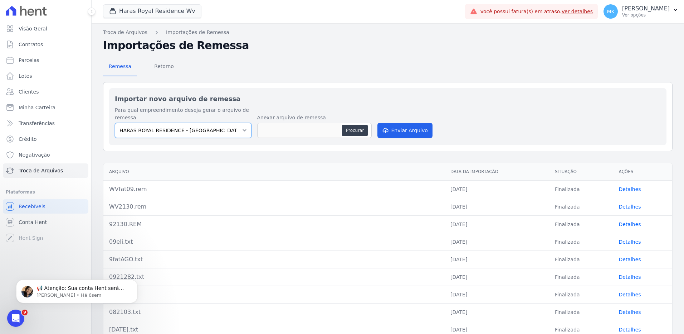
click at [115, 123] on select "HARAS ROYAL RESIDENCE - [GEOGRAPHIC_DATA]" at bounding box center [183, 130] width 137 height 15
click at [347, 133] on button "Procurar" at bounding box center [355, 130] width 26 height 11
type input "WV.10.TXT"
click at [355, 133] on button "Procurar" at bounding box center [355, 130] width 26 height 11
click at [409, 128] on button "Enviar Arquivo" at bounding box center [405, 130] width 55 height 15
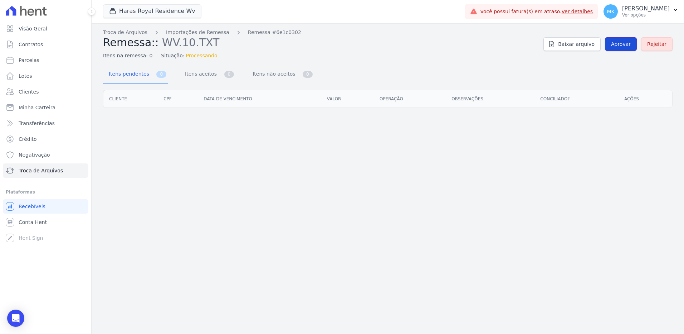
click at [624, 43] on span "Aprovar" at bounding box center [621, 43] width 20 height 7
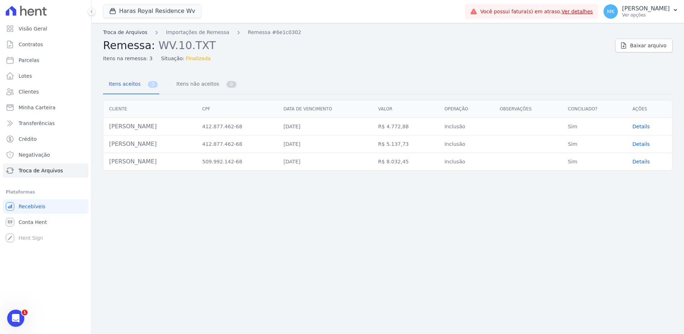
click at [125, 31] on link "Troca de Arquivos" at bounding box center [125, 33] width 44 height 8
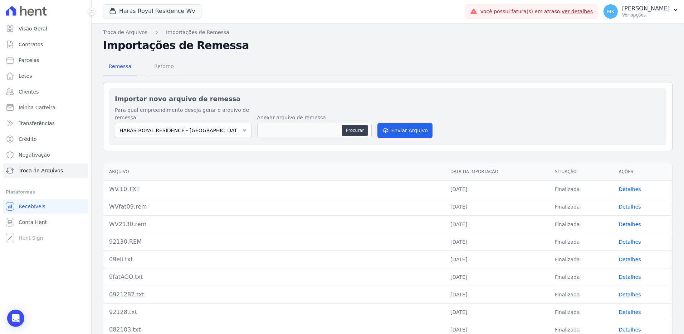
click at [164, 67] on span "Retorno" at bounding box center [164, 66] width 28 height 14
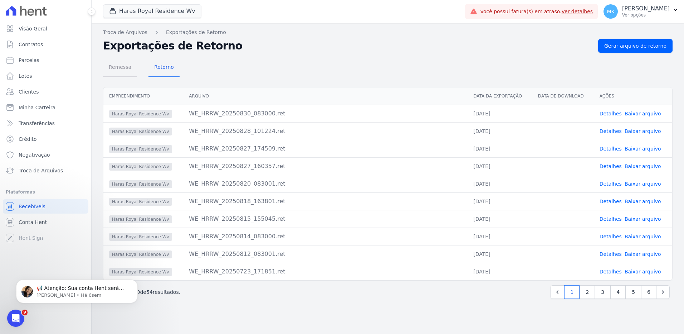
click at [117, 67] on span "Remessa" at bounding box center [120, 67] width 31 height 14
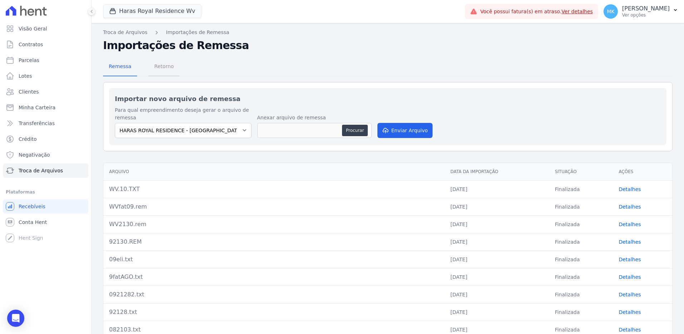
click at [161, 66] on span "Retorno" at bounding box center [164, 66] width 28 height 14
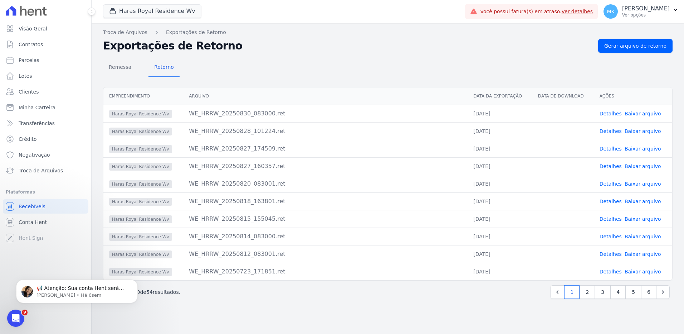
click at [259, 76] on div "Remessa Retorno" at bounding box center [388, 67] width 570 height 19
click at [621, 44] on span "Gerar arquivo de retorno" at bounding box center [636, 45] width 62 height 7
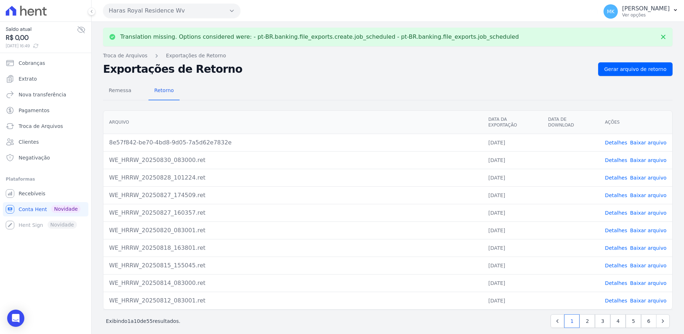
click at [645, 140] on link "Baixar arquivo" at bounding box center [648, 143] width 37 height 6
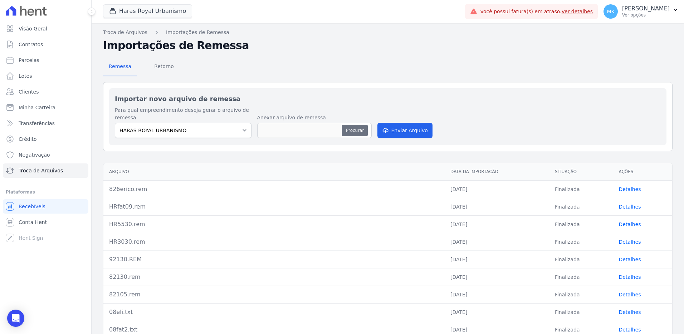
click at [351, 130] on button "Procurar" at bounding box center [355, 130] width 26 height 11
click at [352, 128] on button "Procurar" at bounding box center [355, 130] width 26 height 11
type input "HR.10.txt"
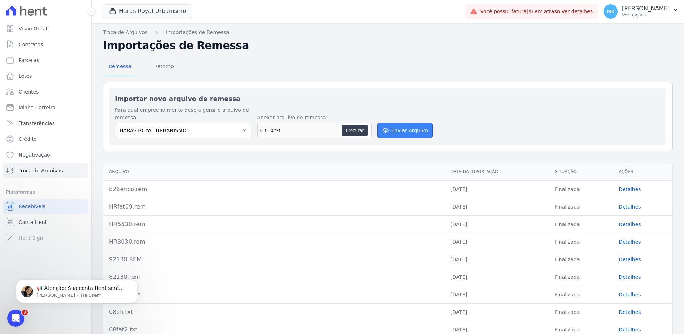
click at [389, 130] on button "Enviar Arquivo" at bounding box center [405, 130] width 55 height 15
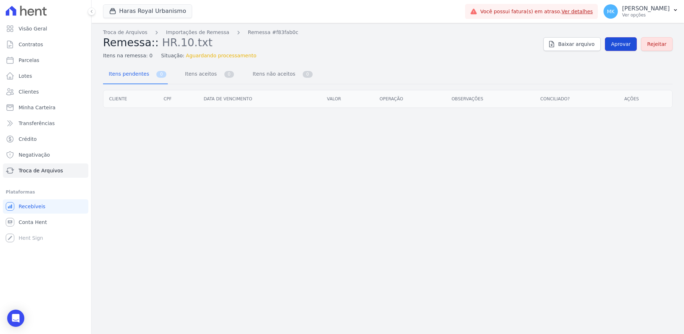
click at [616, 43] on span "Aprovar" at bounding box center [621, 43] width 20 height 7
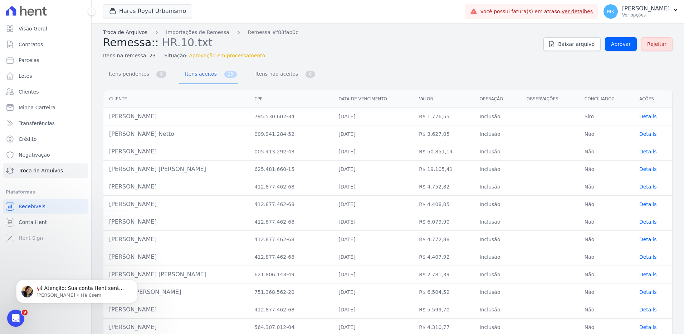
click at [135, 32] on link "Troca de Arquivos" at bounding box center [125, 33] width 44 height 8
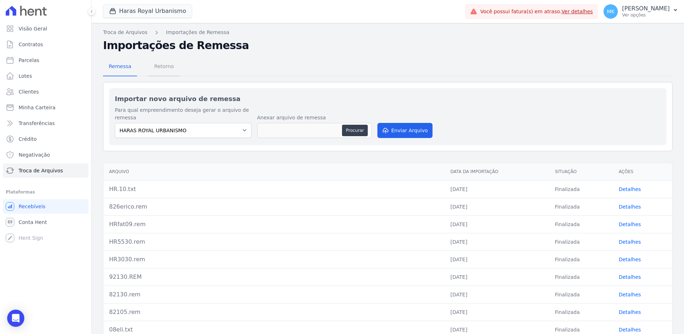
click at [165, 65] on span "Retorno" at bounding box center [164, 66] width 28 height 14
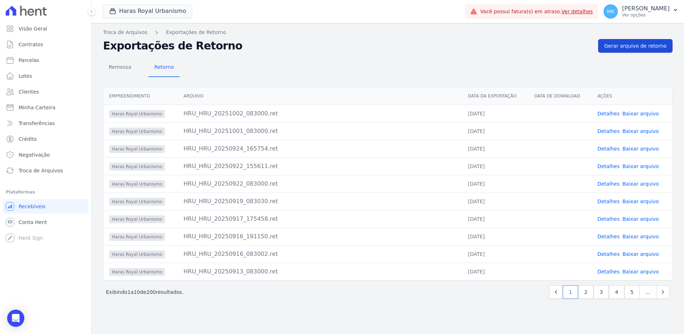
click at [635, 42] on span "Gerar arquivo de retorno" at bounding box center [636, 45] width 62 height 7
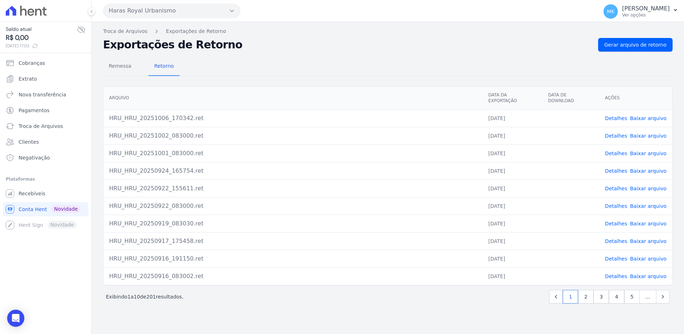
click at [650, 115] on link "Baixar arquivo" at bounding box center [648, 118] width 37 height 6
click at [441, 32] on nav "Troca de Arquivos Exportações de Retorno" at bounding box center [388, 32] width 570 height 8
